Goal: Task Accomplishment & Management: Manage account settings

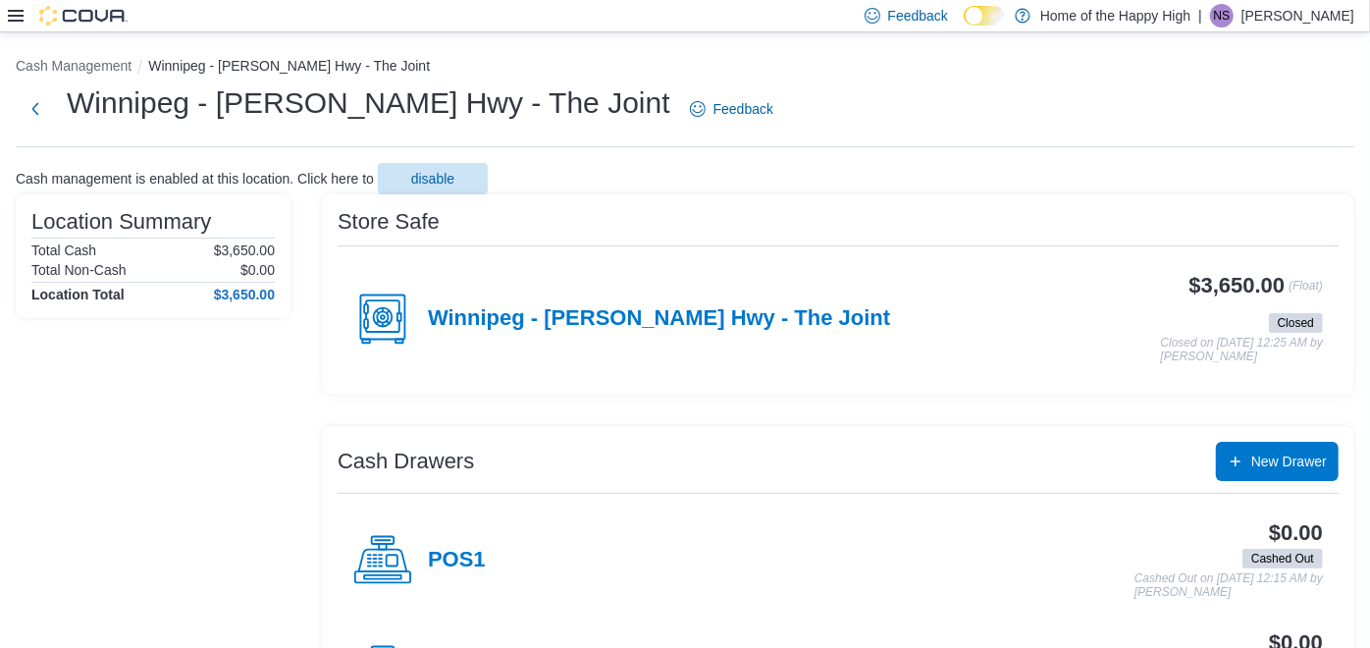
click at [669, 2] on div "Feedback Dark Mode Home of the Happy High | NS [PERSON_NAME]" at bounding box center [1106, 15] width 498 height 39
click at [669, 11] on p "[PERSON_NAME]" at bounding box center [1297, 16] width 113 height 24
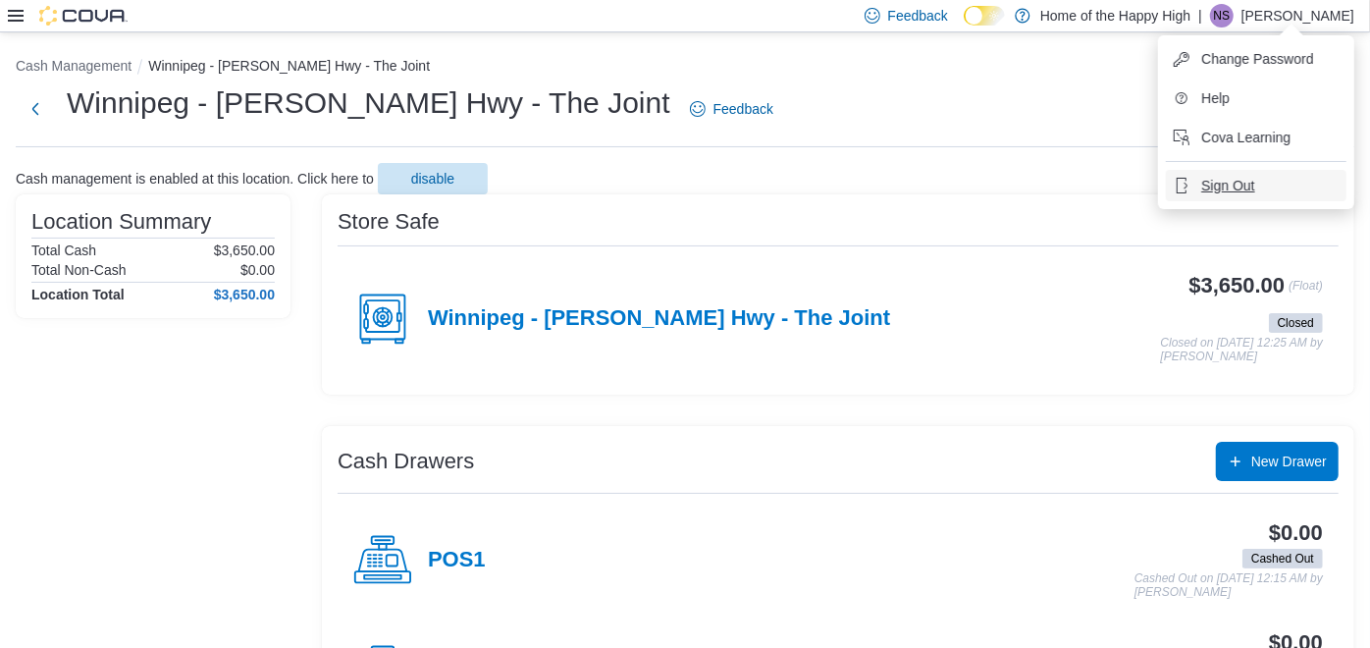
click at [669, 176] on span "Sign Out" at bounding box center [1227, 186] width 53 height 20
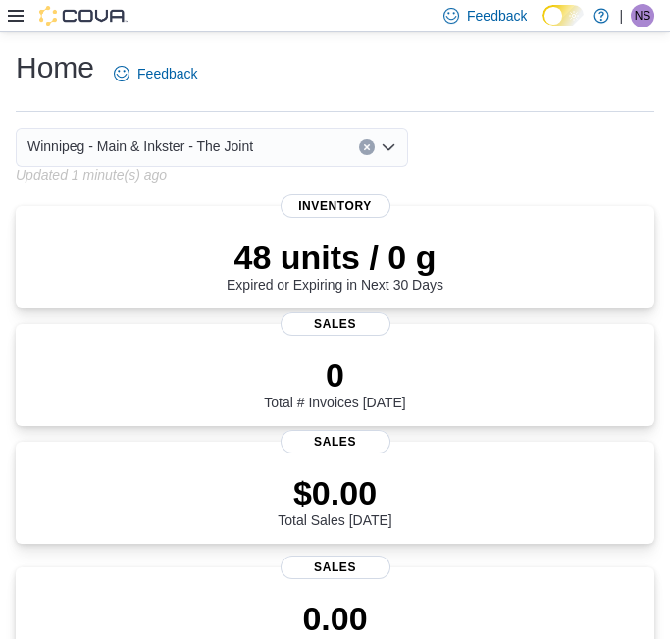
click at [650, 19] on span "NS" at bounding box center [643, 16] width 17 height 24
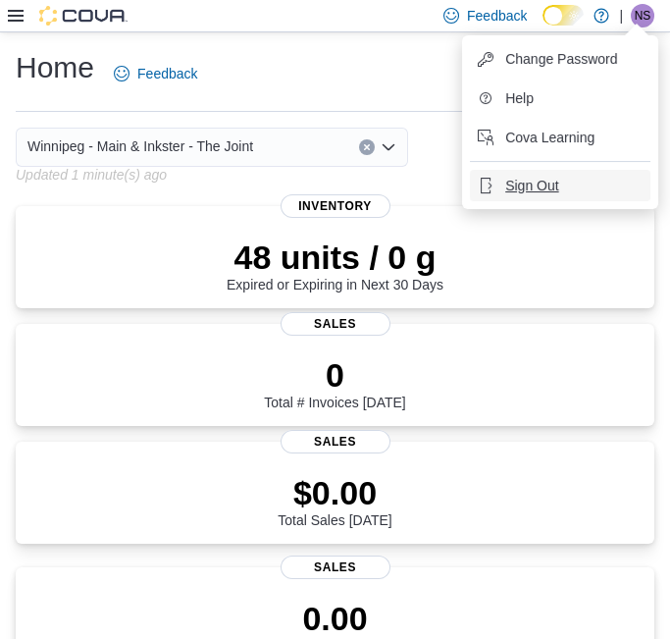
click at [546, 182] on span "Sign Out" at bounding box center [531, 186] width 53 height 20
